Goal: Information Seeking & Learning: Learn about a topic

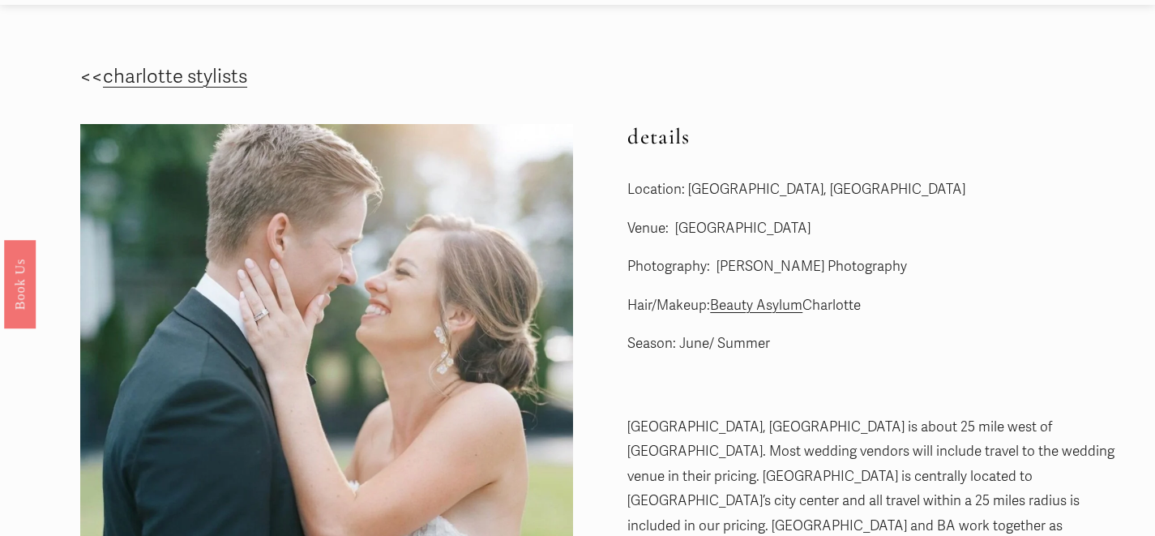
scroll to position [32, 0]
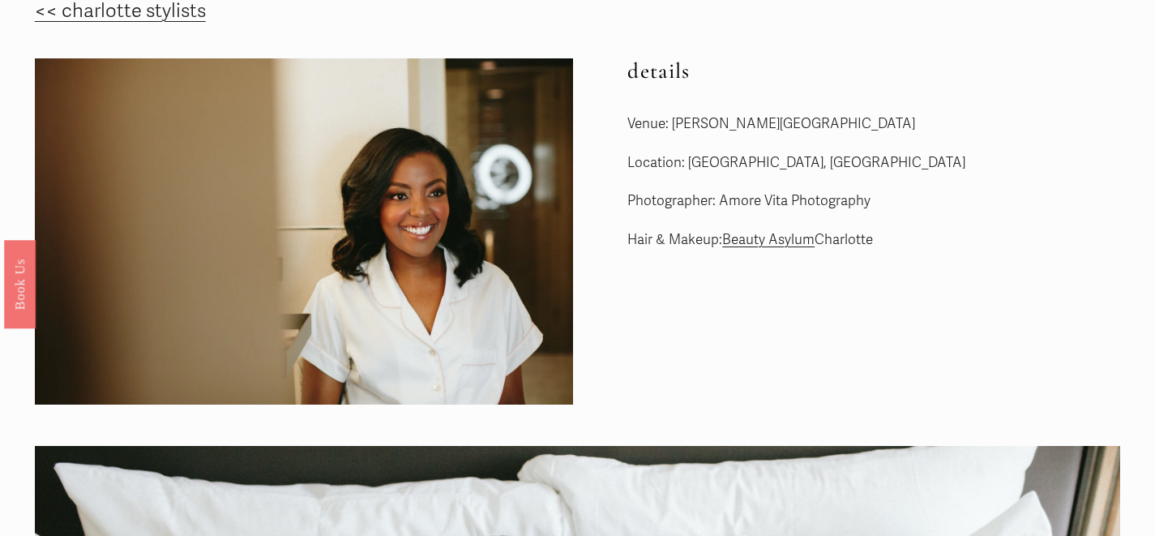
scroll to position [10, 0]
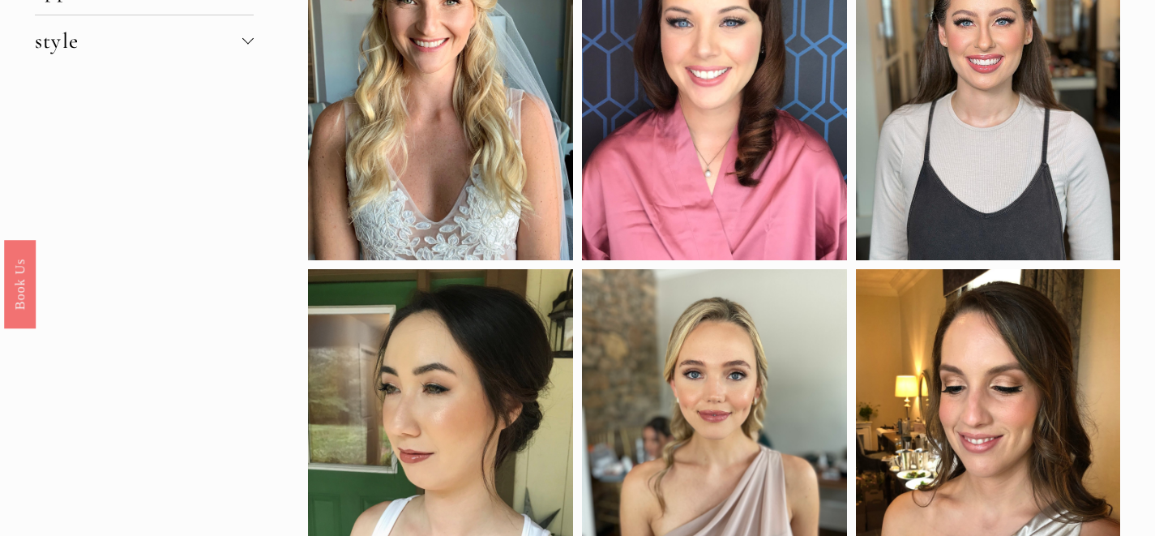
scroll to position [53, 0]
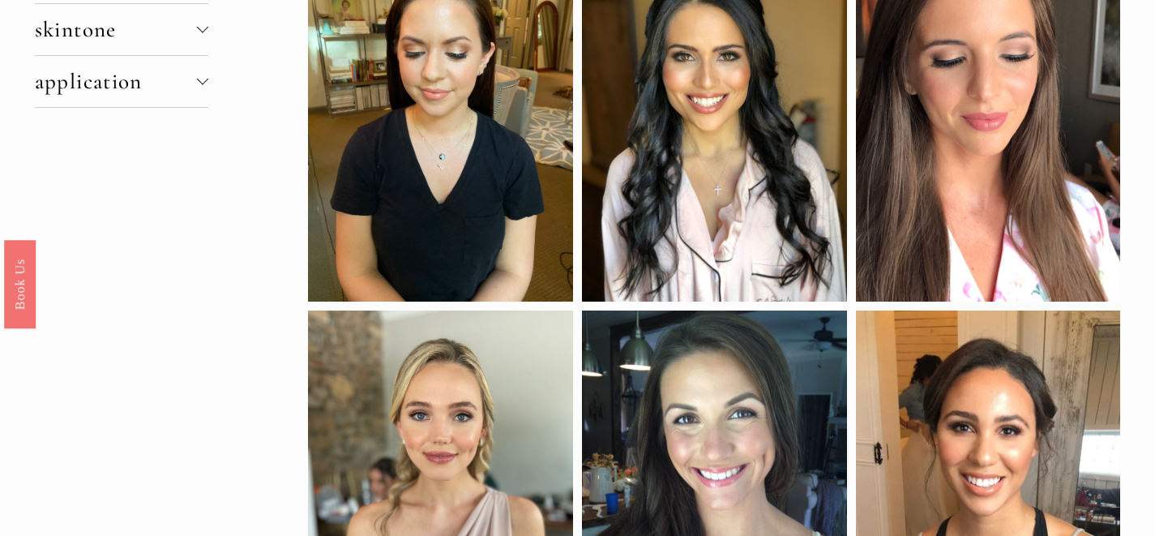
scroll to position [71, 0]
